Goal: Navigation & Orientation: Understand site structure

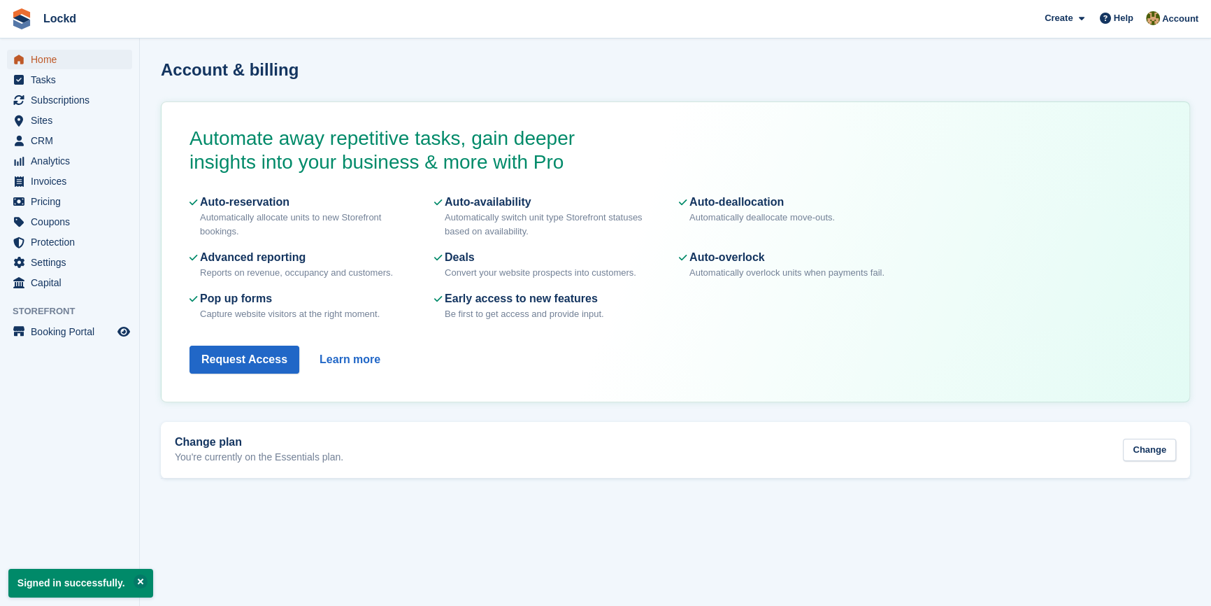
click at [60, 54] on span "Home" at bounding box center [73, 60] width 84 height 20
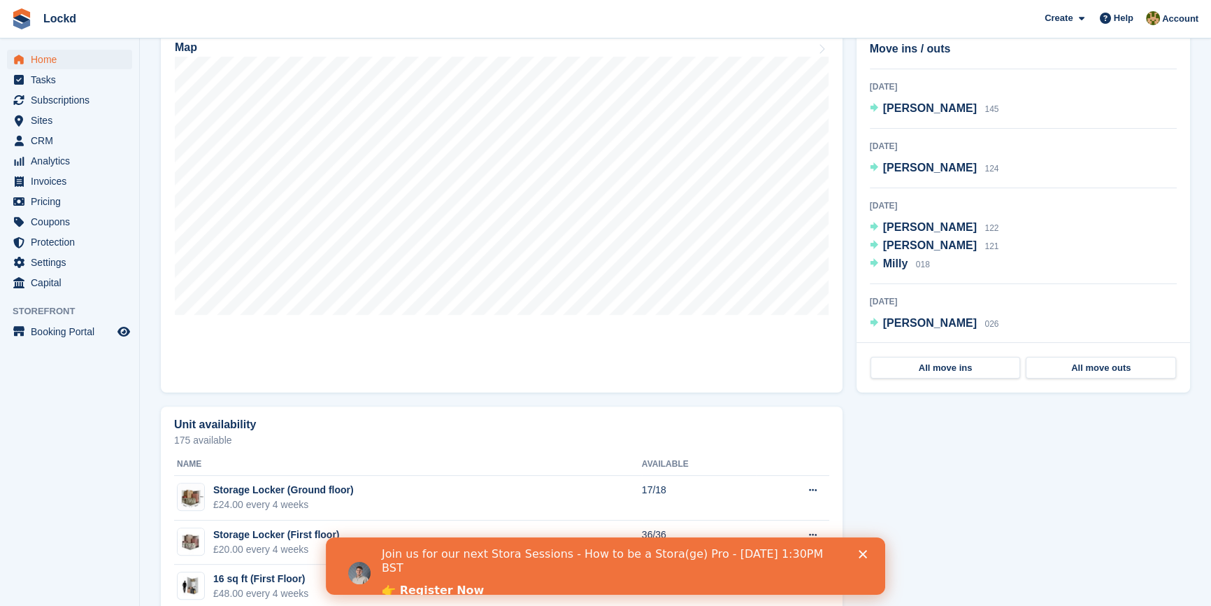
scroll to position [317, 0]
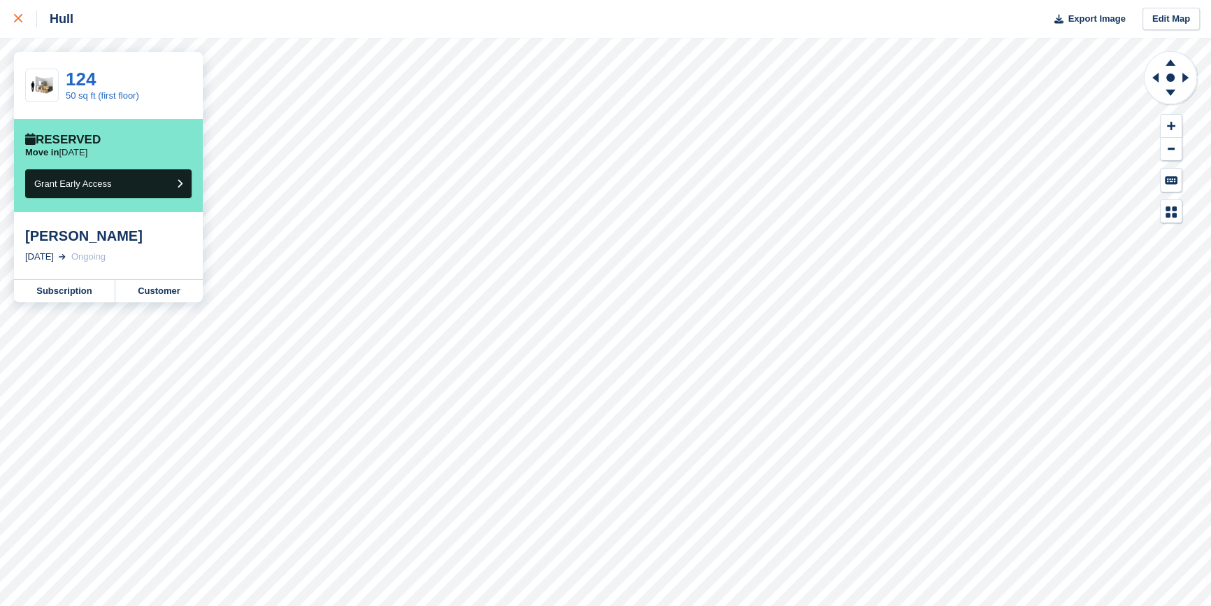
click at [15, 13] on div at bounding box center [25, 18] width 23 height 17
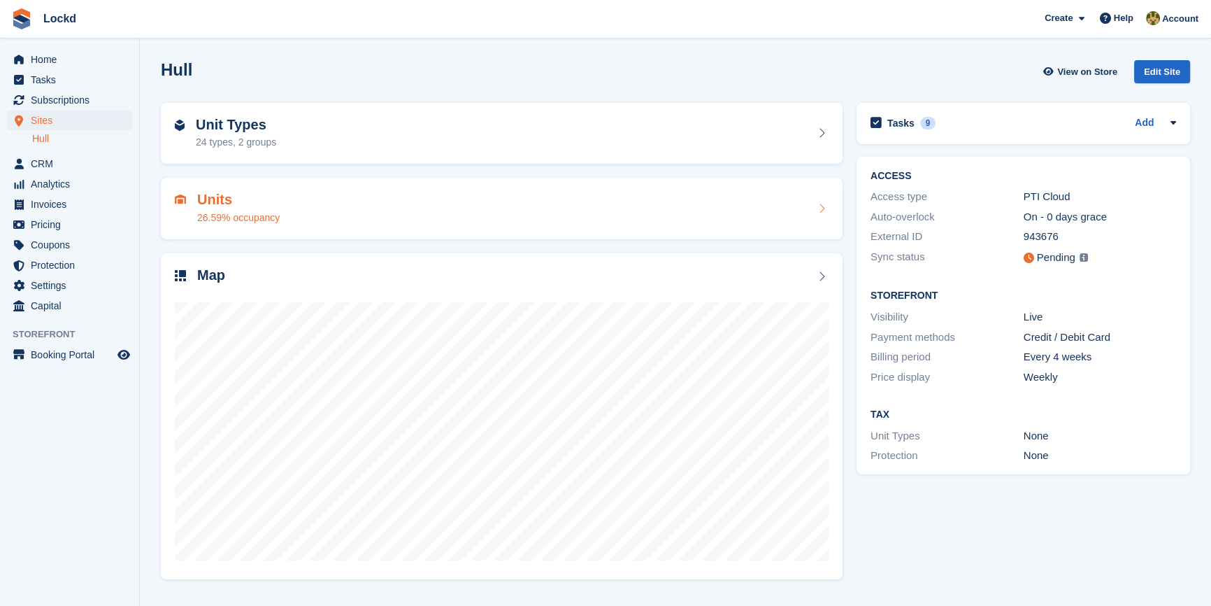
click at [391, 203] on div "Units 26.59% occupancy" at bounding box center [502, 209] width 654 height 34
click at [47, 97] on span "Subscriptions" at bounding box center [73, 100] width 84 height 20
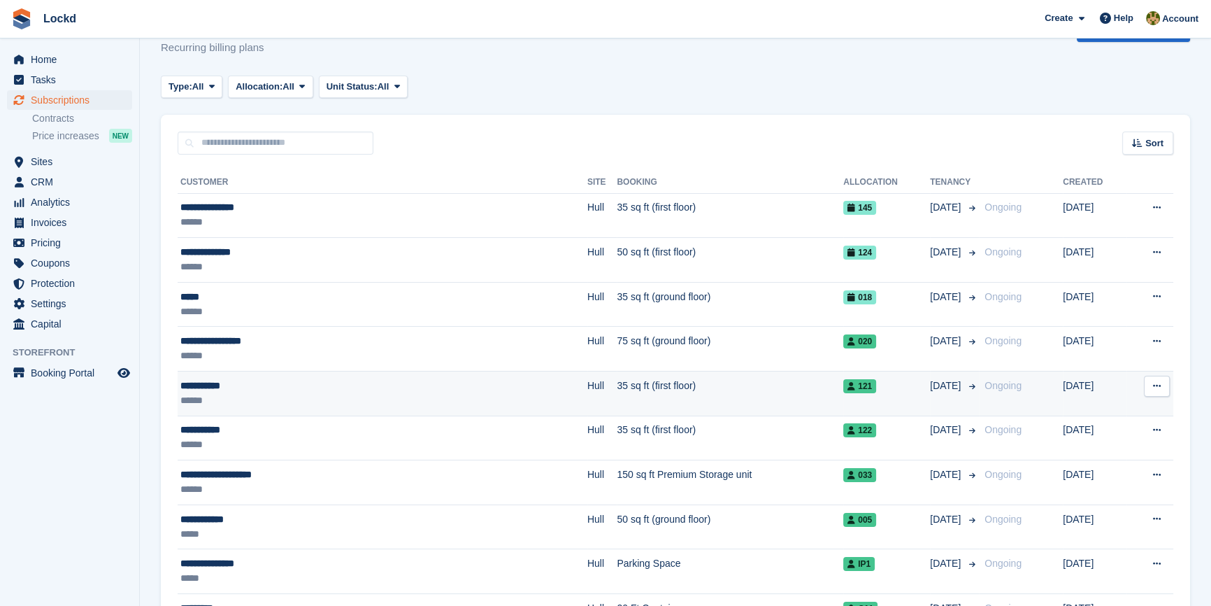
scroll to position [63, 0]
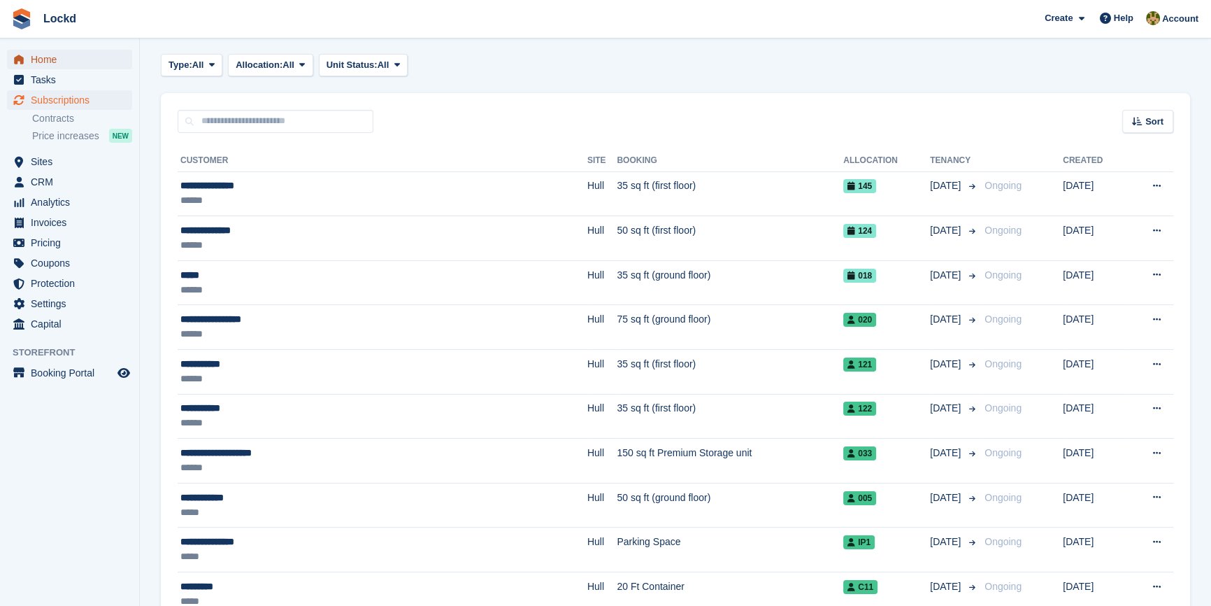
click at [55, 54] on span "Home" at bounding box center [73, 60] width 84 height 20
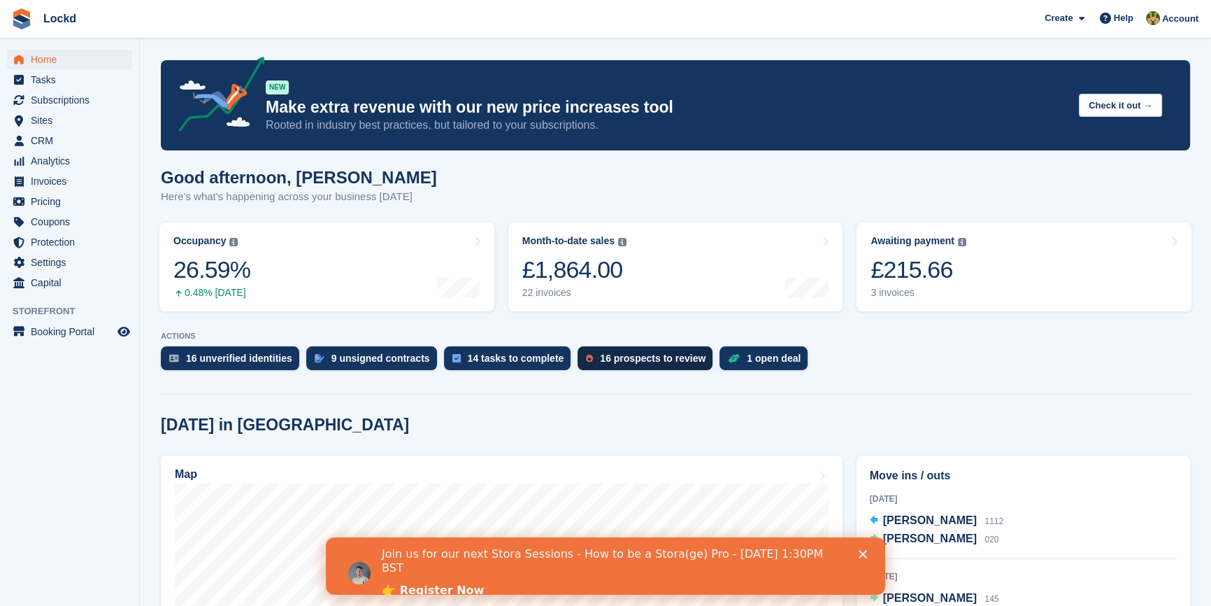
click at [628, 351] on div "16 prospects to review" at bounding box center [645, 358] width 135 height 24
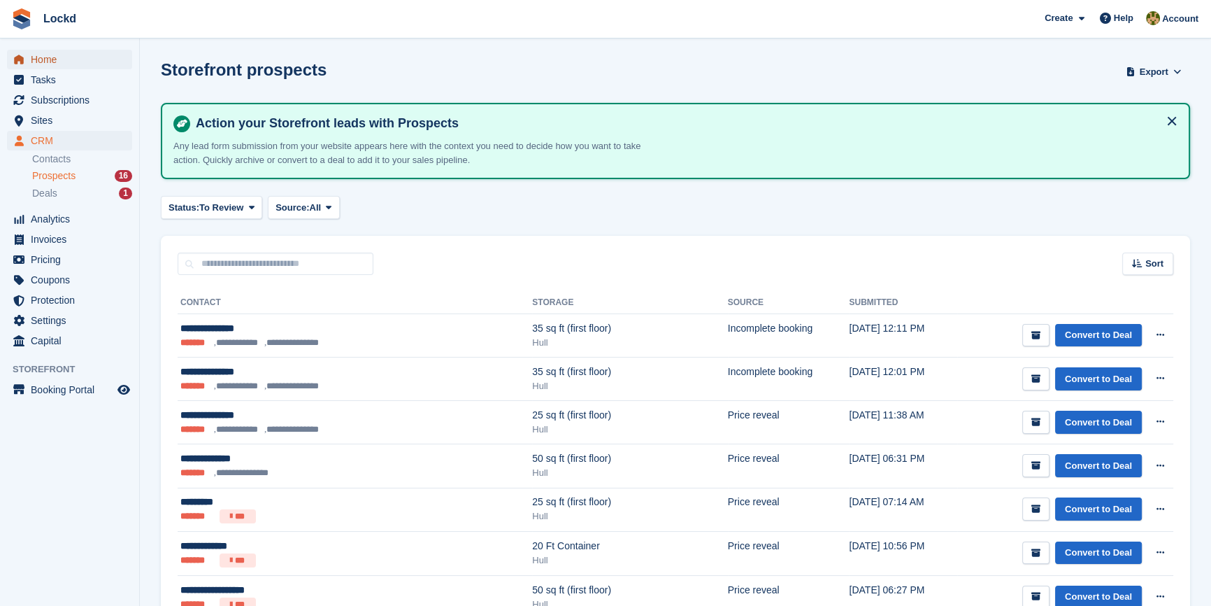
click at [92, 55] on span "Home" at bounding box center [73, 60] width 84 height 20
